Goal: Transaction & Acquisition: Purchase product/service

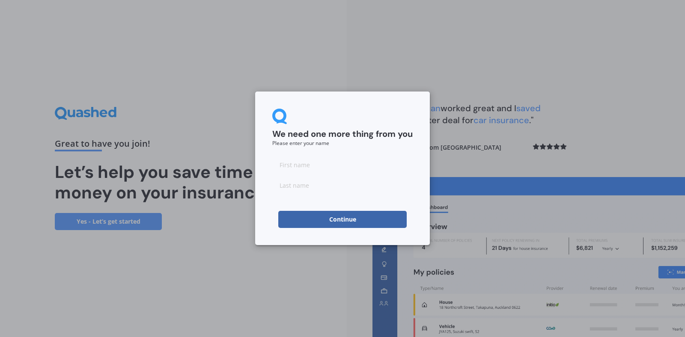
click at [334, 171] on input at bounding box center [342, 164] width 140 height 17
type input "Tarifa"
click at [304, 189] on input at bounding box center [342, 185] width 140 height 17
type input "Laban"
click at [299, 226] on button "Continue" at bounding box center [342, 219] width 128 height 17
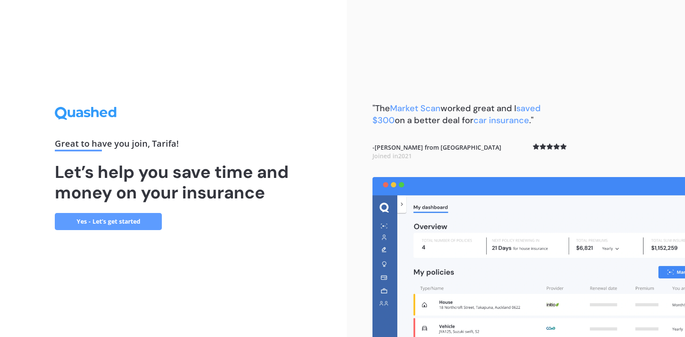
click at [122, 221] on link "Yes - Let’s get started" at bounding box center [108, 221] width 107 height 17
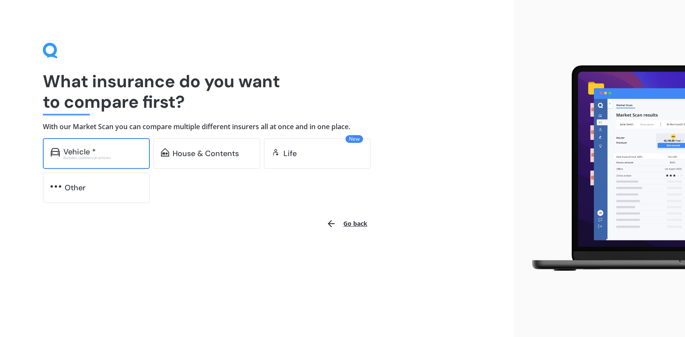
click at [114, 143] on div "Vehicle * Excludes commercial vehicles" at bounding box center [96, 153] width 107 height 31
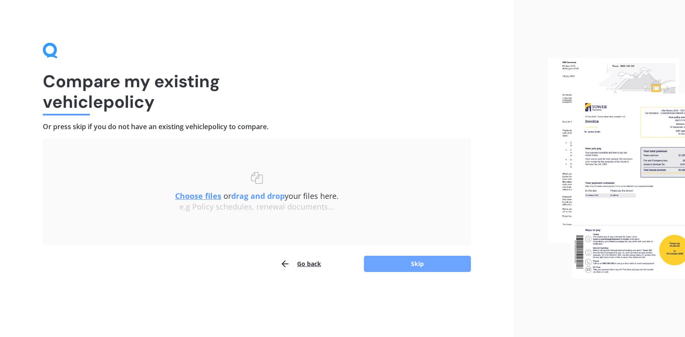
click at [441, 266] on button "Skip" at bounding box center [417, 264] width 107 height 16
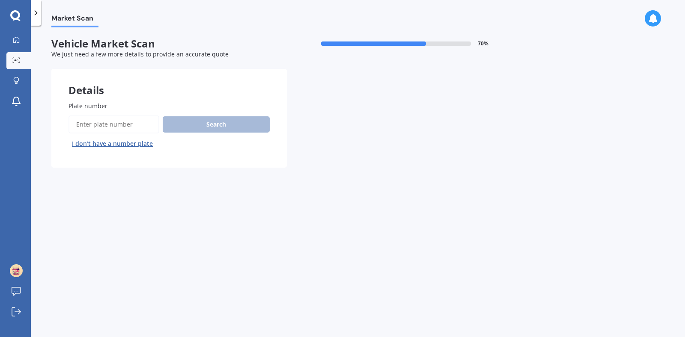
click at [139, 146] on button "I don’t have a number plate" at bounding box center [112, 144] width 88 height 14
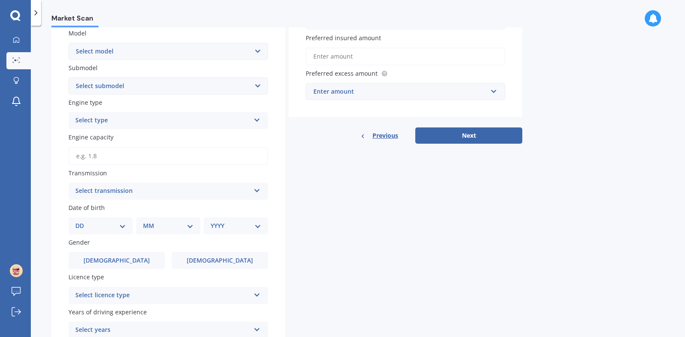
scroll to position [274, 0]
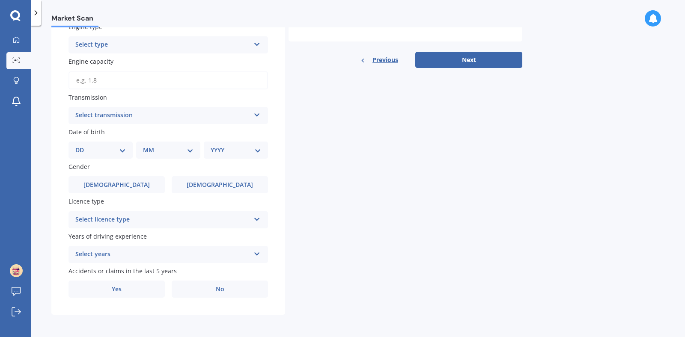
click at [134, 219] on div "Select licence type" at bounding box center [162, 220] width 175 height 10
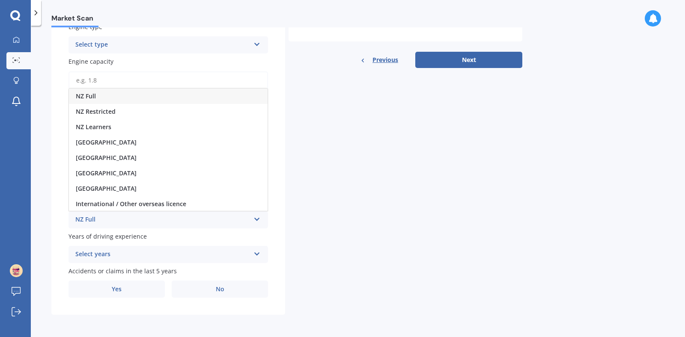
click at [162, 98] on div "NZ Full" at bounding box center [168, 96] width 199 height 15
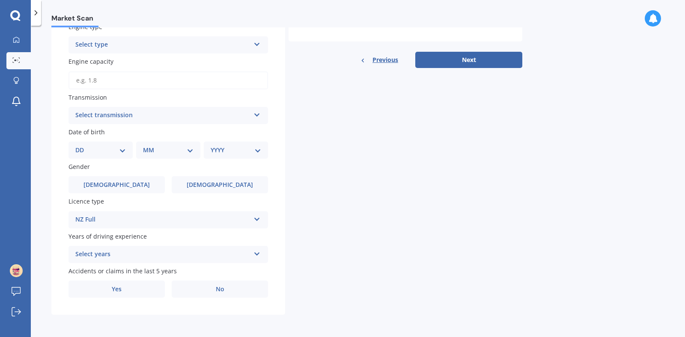
click at [144, 248] on div "Select years 5 or more years 4 years 3 years 2 years 1 year" at bounding box center [167, 254] width 199 height 17
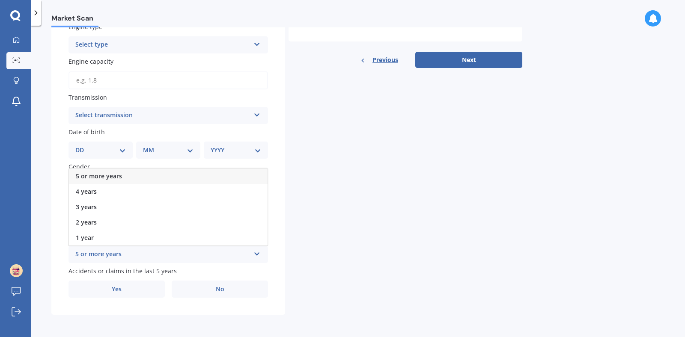
click at [139, 172] on div "5 or more years" at bounding box center [168, 176] width 199 height 15
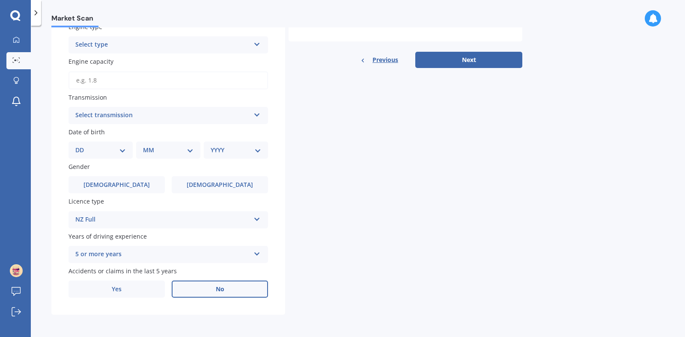
click at [213, 293] on label "No" at bounding box center [220, 289] width 96 height 17
click at [0, 0] on input "No" at bounding box center [0, 0] width 0 height 0
click at [193, 184] on label "[DEMOGRAPHIC_DATA]" at bounding box center [220, 184] width 96 height 17
click at [0, 0] on input "[DEMOGRAPHIC_DATA]" at bounding box center [0, 0] width 0 height 0
click at [118, 143] on div "DD 01 02 03 04 05 06 07 08 09 10 11 12 13 14 15 16 17 18 19 20 21 22 23 24 25 2…" at bounding box center [100, 150] width 64 height 17
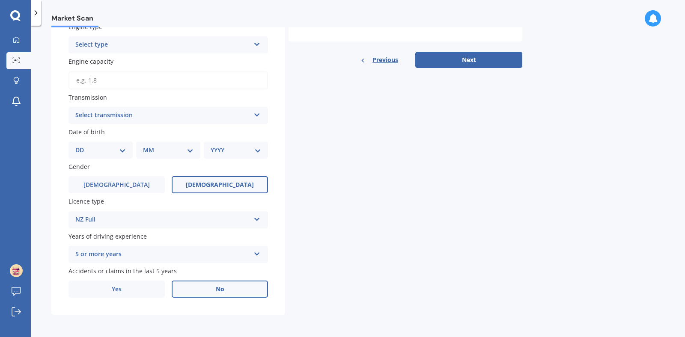
click at [118, 143] on div "DD 01 02 03 04 05 06 07 08 09 10 11 12 13 14 15 16 17 18 19 20 21 22 23 24 25 2…" at bounding box center [100, 150] width 64 height 17
click at [120, 149] on select "DD 01 02 03 04 05 06 07 08 09 10 11 12 13 14 15 16 17 18 19 20 21 22 23 24 25 2…" at bounding box center [100, 150] width 50 height 9
select select "09"
click at [82, 146] on select "DD 01 02 03 04 05 06 07 08 09 10 11 12 13 14 15 16 17 18 19 20 21 22 23 24 25 2…" at bounding box center [100, 150] width 50 height 9
click at [162, 153] on select "MM 01 02 03 04 05 06 07 08 09 10 11 12" at bounding box center [169, 150] width 47 height 9
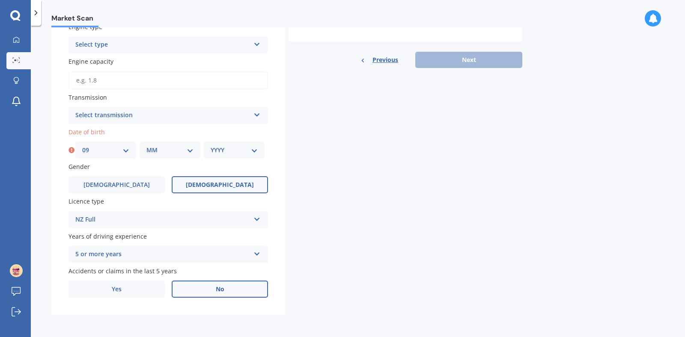
select select "05"
click at [146, 146] on select "MM 01 02 03 04 05 06 07 08 09 10 11 12" at bounding box center [169, 150] width 47 height 9
click at [226, 147] on select "YYYY 2025 2024 2023 2022 2021 2020 2019 2018 2017 2016 2015 2014 2013 2012 2011…" at bounding box center [234, 150] width 47 height 9
select select "2003"
click at [211, 146] on select "YYYY 2025 2024 2023 2022 2021 2020 2019 2018 2017 2016 2015 2014 2013 2012 2011…" at bounding box center [234, 150] width 47 height 9
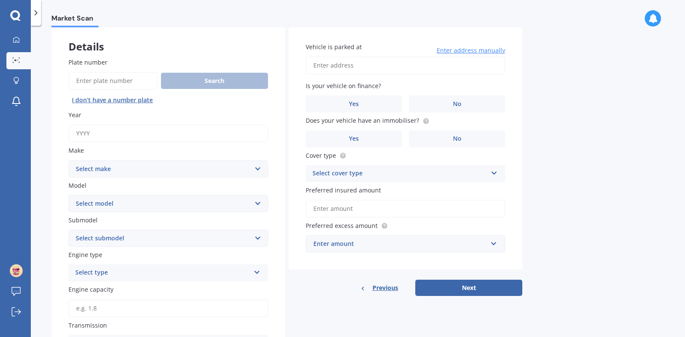
scroll to position [42, 0]
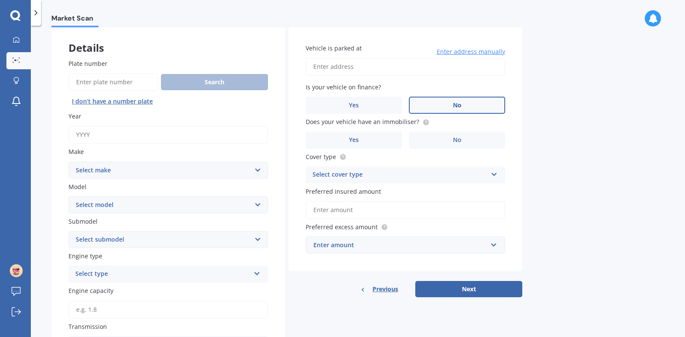
click at [467, 106] on label "No" at bounding box center [457, 105] width 96 height 17
click at [0, 0] on input "No" at bounding box center [0, 0] width 0 height 0
click at [445, 140] on label "No" at bounding box center [457, 140] width 96 height 17
click at [0, 0] on input "No" at bounding box center [0, 0] width 0 height 0
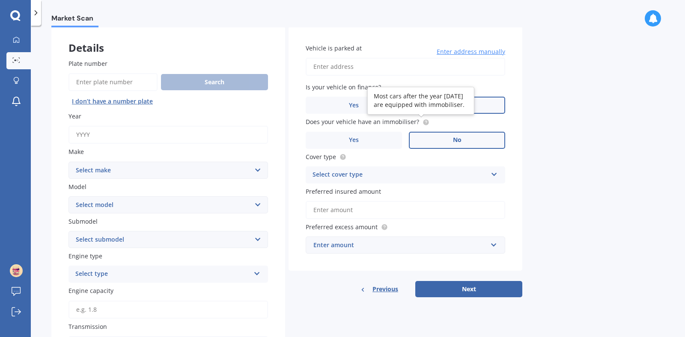
click at [425, 123] on icon at bounding box center [425, 122] width 7 height 7
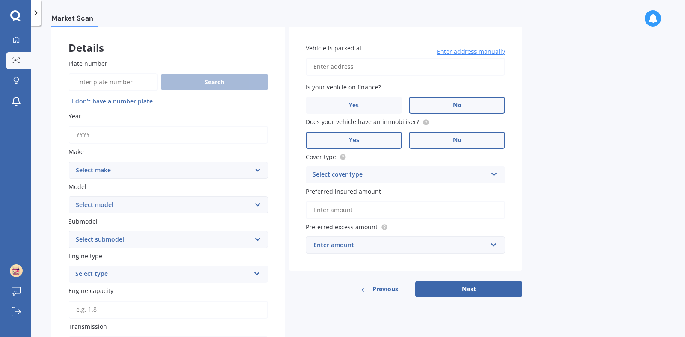
click at [384, 141] on label "Yes" at bounding box center [354, 140] width 96 height 17
click at [0, 0] on input "Yes" at bounding box center [0, 0] width 0 height 0
click at [393, 140] on label "Yes" at bounding box center [354, 140] width 96 height 17
click at [0, 0] on input "Yes" at bounding box center [0, 0] width 0 height 0
click at [413, 149] on div "Vehicle is parked at Enter address manually Is your vehicle on finance? Yes No …" at bounding box center [405, 149] width 234 height 245
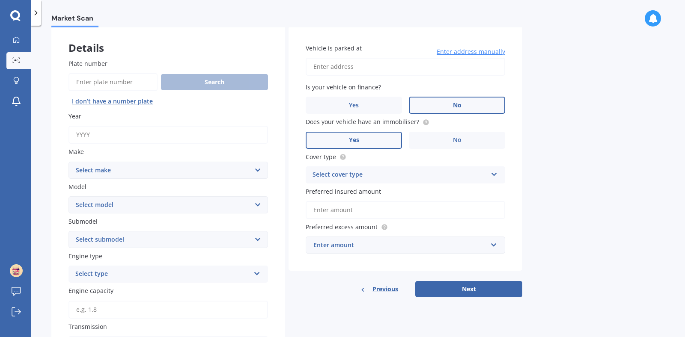
click at [410, 156] on label "Cover type" at bounding box center [404, 156] width 196 height 9
click at [407, 175] on div "Select cover type" at bounding box center [399, 175] width 175 height 10
click at [402, 189] on div "Comprehensive" at bounding box center [405, 191] width 199 height 15
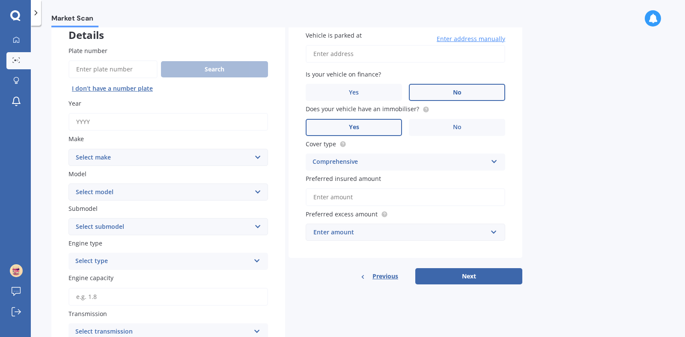
scroll to position [59, 0]
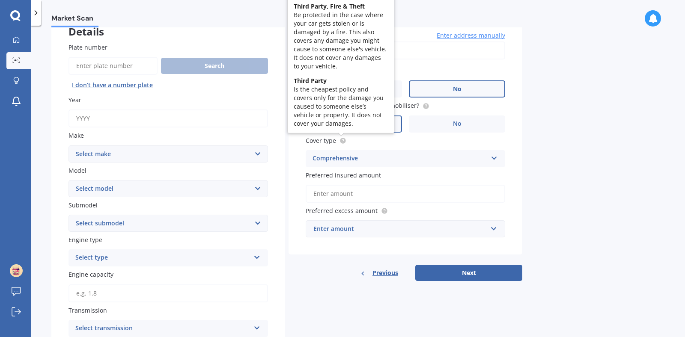
click at [344, 141] on circle at bounding box center [343, 141] width 6 height 6
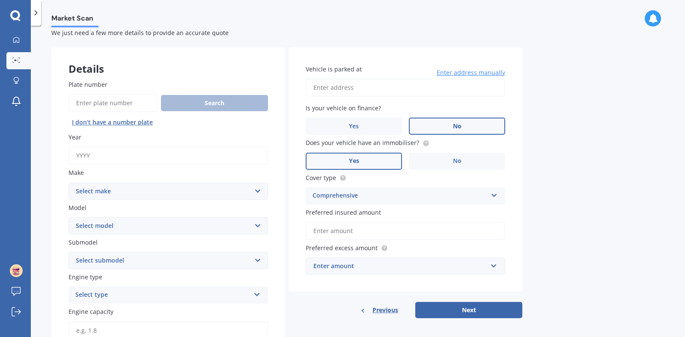
scroll to position [0, 0]
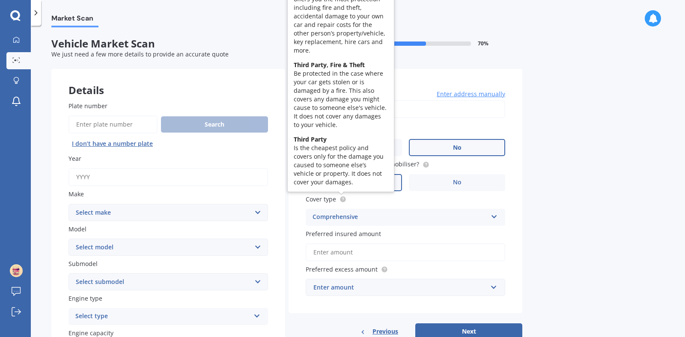
click at [340, 202] on circle at bounding box center [343, 199] width 6 height 6
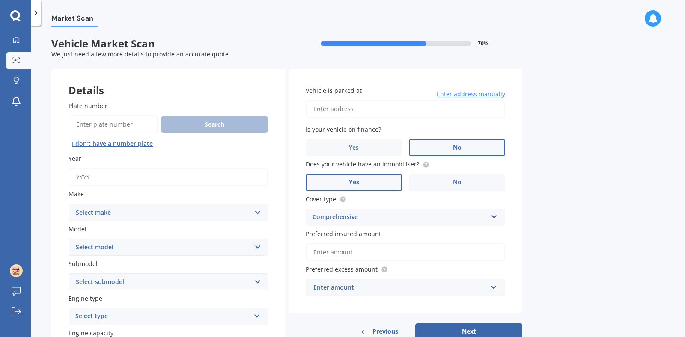
click at [384, 246] on input "Preferred insured amount" at bounding box center [405, 253] width 199 height 18
click at [496, 226] on div "Vehicle is parked at Enter address manually Is your vehicle on finance? Yes No …" at bounding box center [405, 191] width 234 height 245
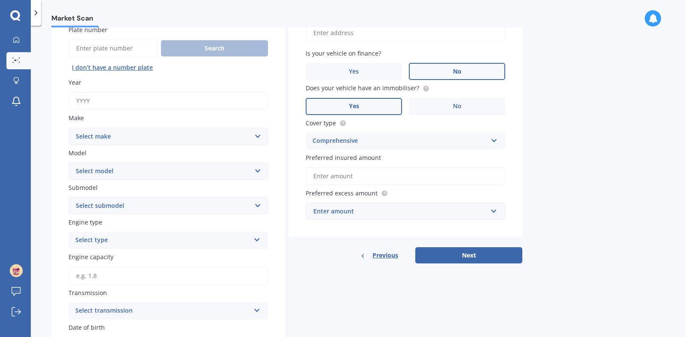
scroll to position [78, 0]
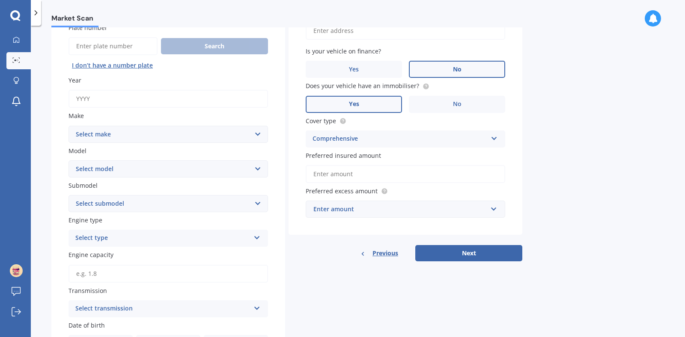
click at [487, 207] on div "Enter amount" at bounding box center [400, 209] width 174 height 9
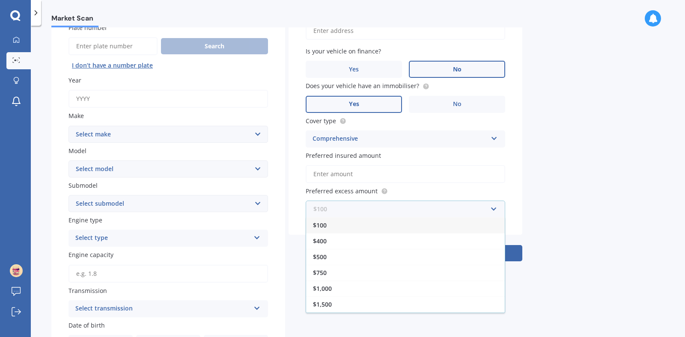
click at [487, 207] on input "text" at bounding box center [402, 209] width 192 height 16
click at [576, 272] on div "Market Scan Vehicle Market Scan 70 % We just need a few more details to provide…" at bounding box center [358, 183] width 654 height 312
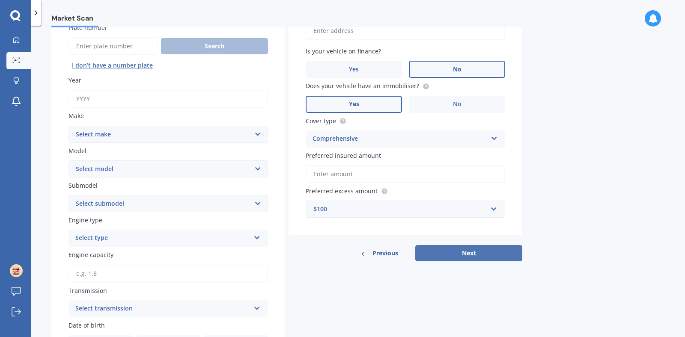
click at [497, 254] on button "Next" at bounding box center [468, 253] width 107 height 16
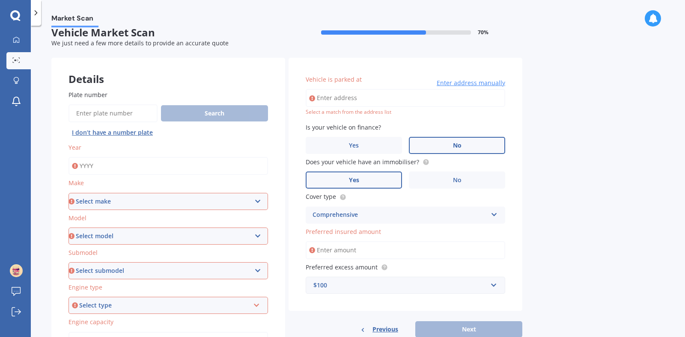
scroll to position [6, 0]
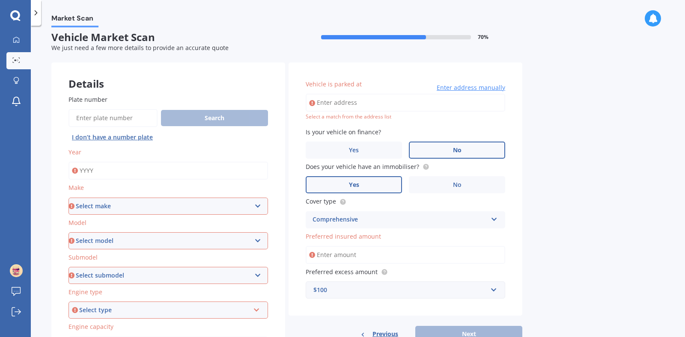
click at [175, 168] on input "Year" at bounding box center [167, 171] width 199 height 18
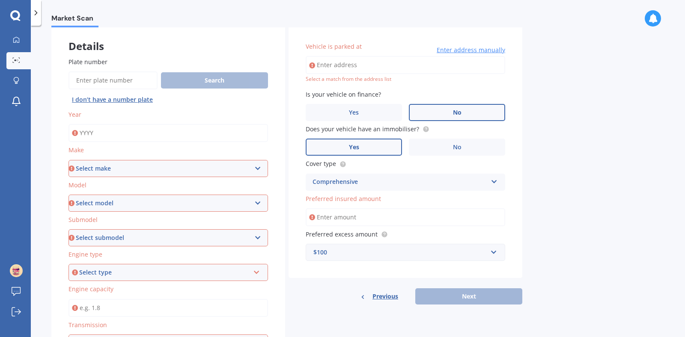
scroll to position [45, 0]
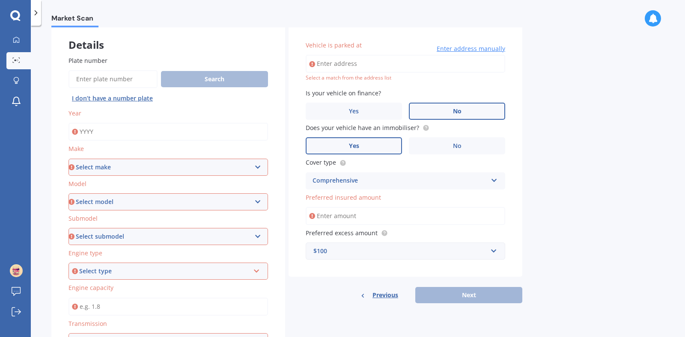
click at [128, 133] on input "Year" at bounding box center [167, 132] width 199 height 18
type input "2010"
click at [135, 167] on select "Select make AC ALFA ROMEO ASTON [PERSON_NAME] AUDI AUSTIN BEDFORD Bentley BMW B…" at bounding box center [167, 167] width 199 height 17
select select "VOLKSWAGEN"
click at [68, 159] on select "Select make AC ALFA ROMEO ASTON [PERSON_NAME] AUDI AUSTIN BEDFORD Bentley BMW B…" at bounding box center [167, 167] width 199 height 17
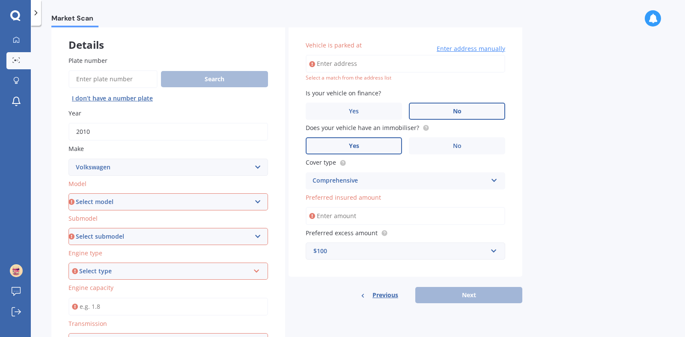
click at [154, 201] on select "Select model" at bounding box center [167, 201] width 199 height 17
select select "POLO"
click at [68, 193] on select "Select model Amarok Arteon Beetle Bora Caddy [US_STATE] Caravelle [PERSON_NAME]…" at bounding box center [167, 201] width 199 height 17
click at [151, 236] on select "Select submodel" at bounding box center [167, 236] width 199 height 17
select select "1.4"
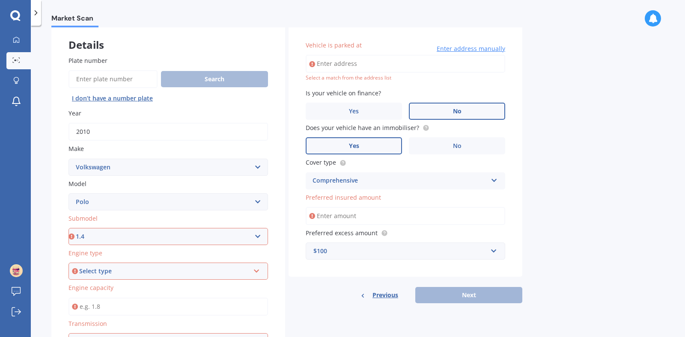
click at [68, 228] on select "Select submodel (All other) 1.2L tsi 1.4 1.4 TDI Blue Motion 1.4 Diesel Cross P…" at bounding box center [167, 236] width 199 height 17
click at [154, 275] on div "Select type" at bounding box center [164, 271] width 170 height 9
click at [181, 211] on div "Petrol" at bounding box center [168, 208] width 198 height 15
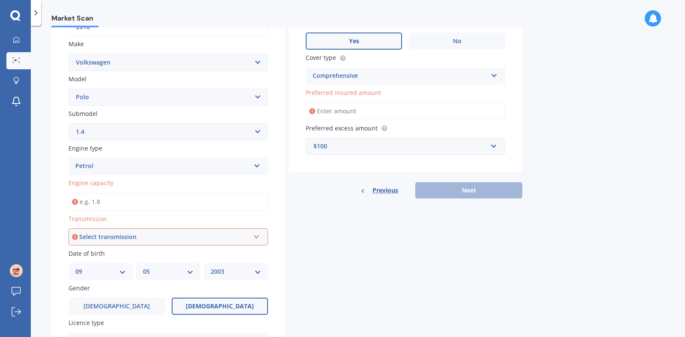
scroll to position [157, 0]
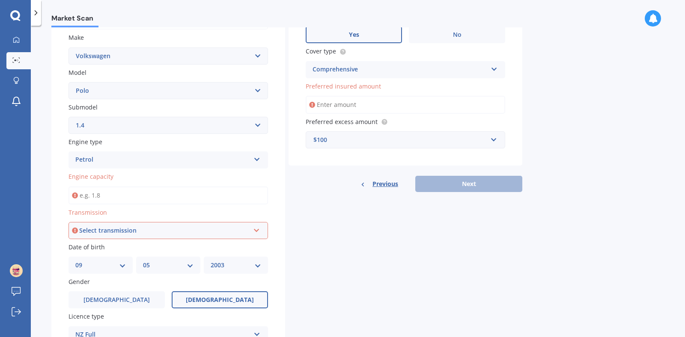
click at [193, 194] on input "Engine capacity" at bounding box center [167, 196] width 199 height 18
type input "1.4"
click at [190, 227] on div "Select transmission" at bounding box center [164, 230] width 170 height 9
click at [183, 250] on div "Auto" at bounding box center [168, 246] width 198 height 15
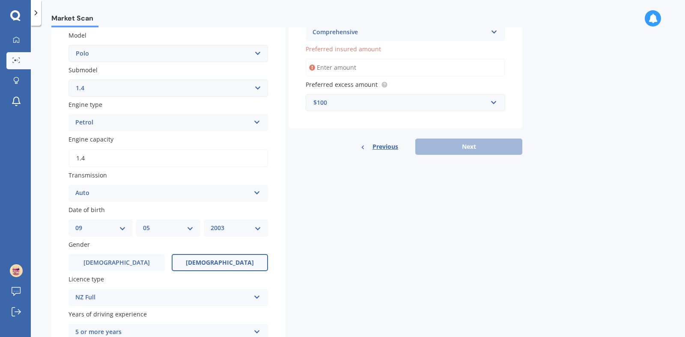
scroll to position [143, 0]
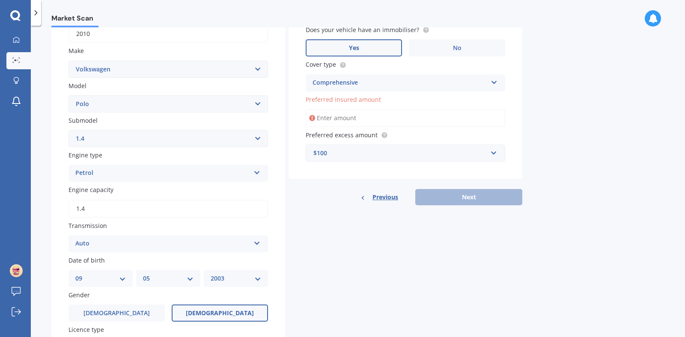
click at [386, 120] on input "Preferred insured amount" at bounding box center [405, 118] width 199 height 18
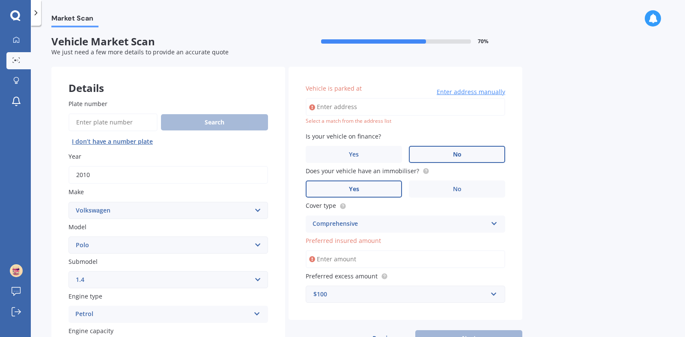
scroll to position [2, 0]
click at [389, 105] on input "Vehicle is parked at" at bounding box center [405, 107] width 199 height 18
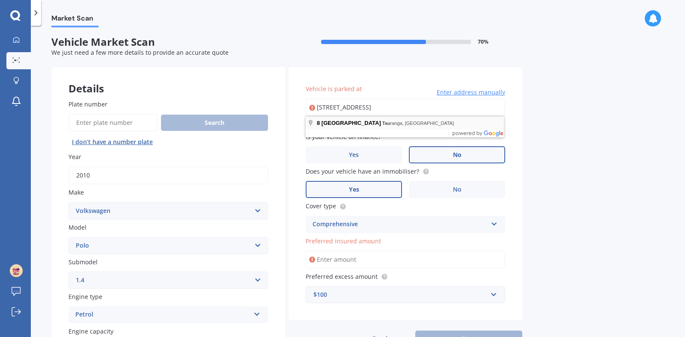
type input "[STREET_ADDRESS]"
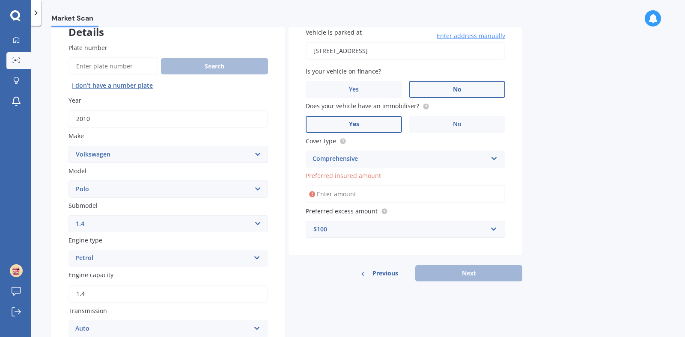
scroll to position [60, 0]
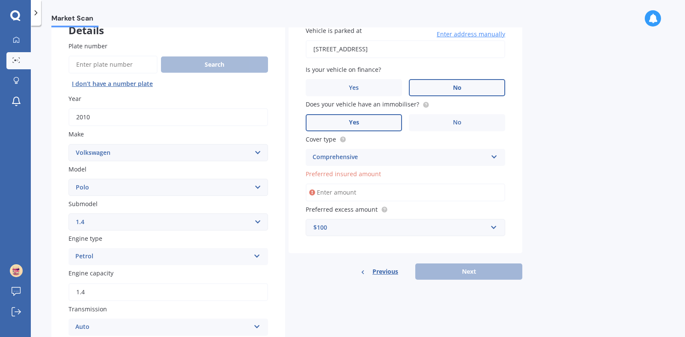
click at [439, 186] on input "Preferred insured amount" at bounding box center [405, 193] width 199 height 18
click at [444, 171] on label "Preferred insured amount" at bounding box center [404, 173] width 196 height 9
click at [444, 184] on input "Preferred insured amount" at bounding box center [405, 193] width 199 height 18
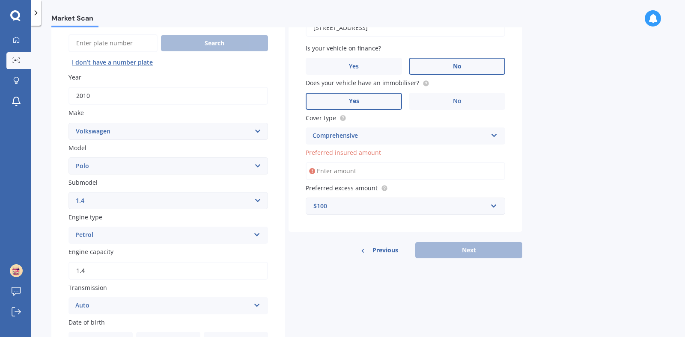
scroll to position [86, 0]
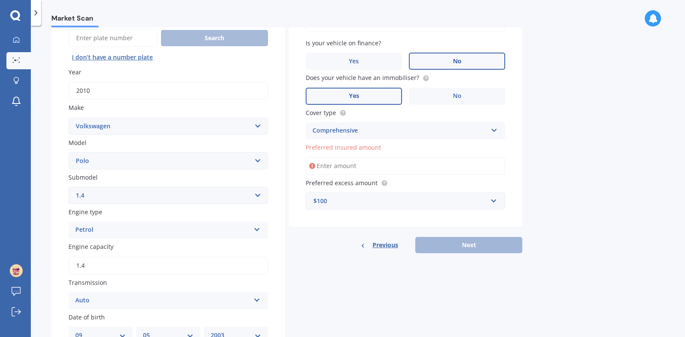
click at [457, 200] on div "$100" at bounding box center [400, 200] width 174 height 9
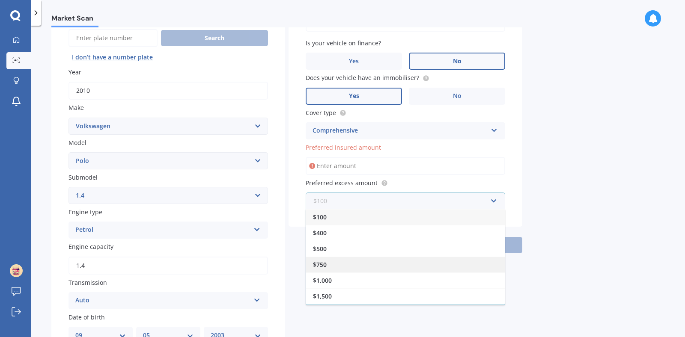
scroll to position [14, 0]
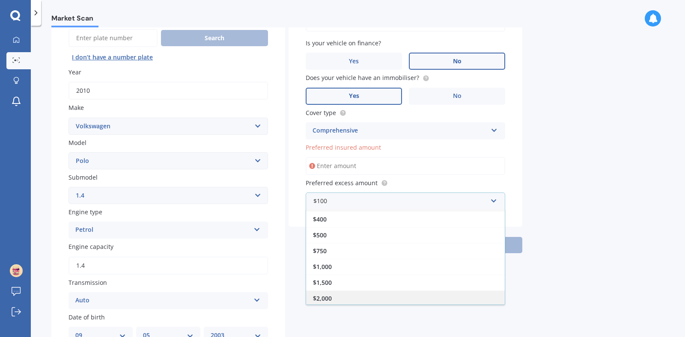
click at [440, 297] on div "$2,000" at bounding box center [405, 299] width 199 height 16
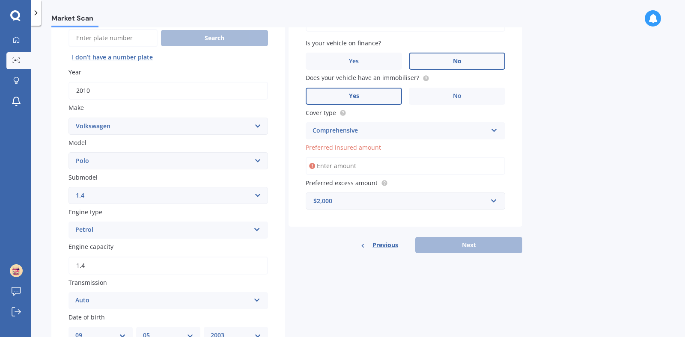
click at [435, 168] on input "Preferred insured amount" at bounding box center [405, 166] width 199 height 18
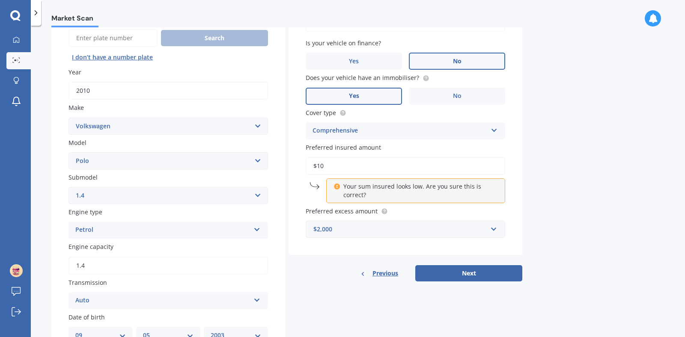
type input "$1"
type input "$2"
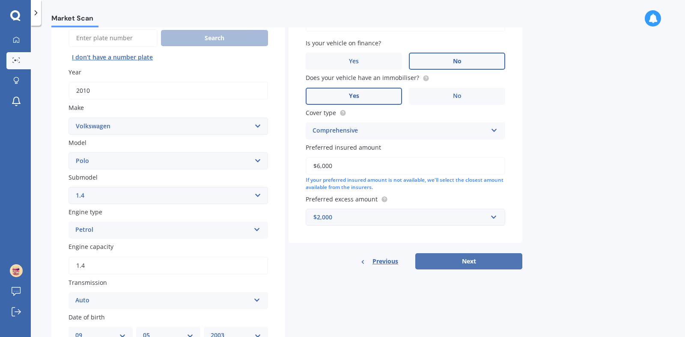
type input "$6,000"
click at [498, 265] on button "Next" at bounding box center [468, 261] width 107 height 16
select select "09"
select select "05"
select select "2003"
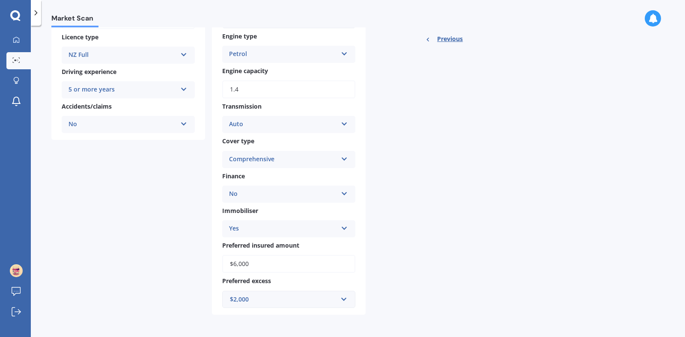
scroll to position [53, 0]
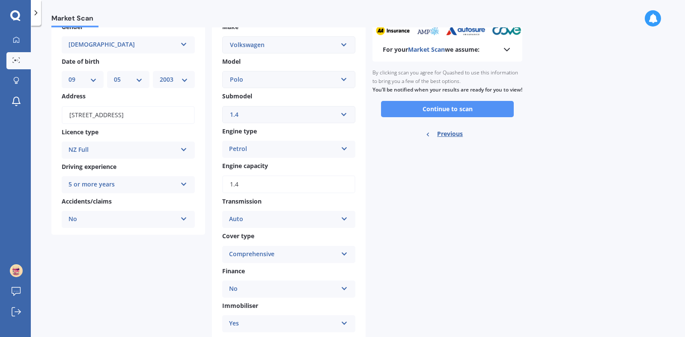
click at [501, 117] on button "Continue to scan" at bounding box center [447, 109] width 133 height 16
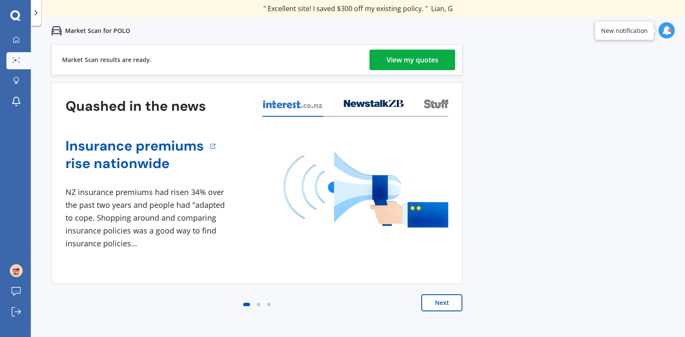
click at [415, 55] on div "View my quotes" at bounding box center [412, 60] width 52 height 21
